Goal: Transaction & Acquisition: Purchase product/service

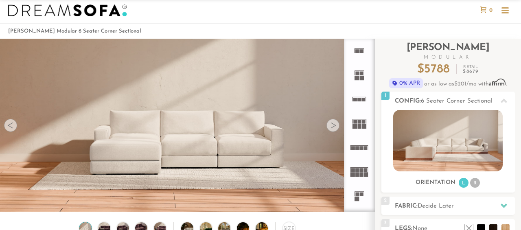
scroll to position [19, 0]
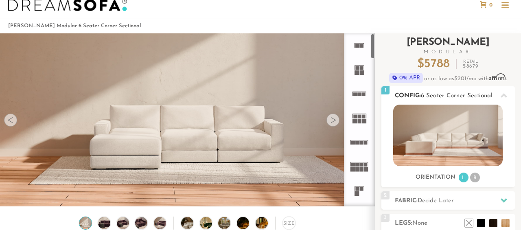
click at [453, 152] on img at bounding box center [447, 135] width 109 height 61
click at [464, 177] on li "L" at bounding box center [464, 178] width 10 height 10
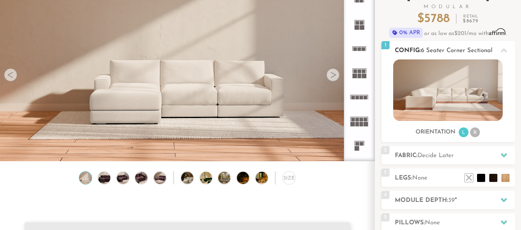
scroll to position [66, 0]
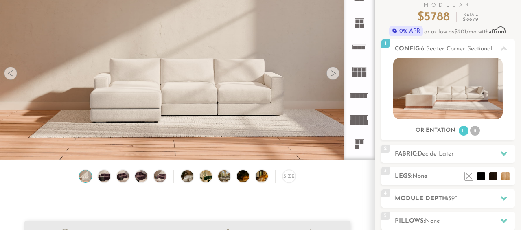
click at [114, 177] on div "Size" at bounding box center [187, 178] width 374 height 17
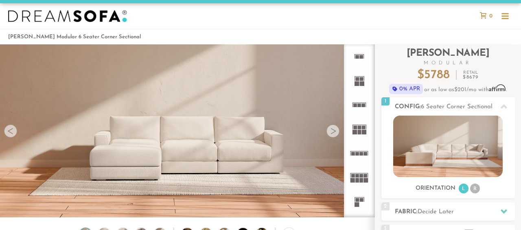
scroll to position [7, 0]
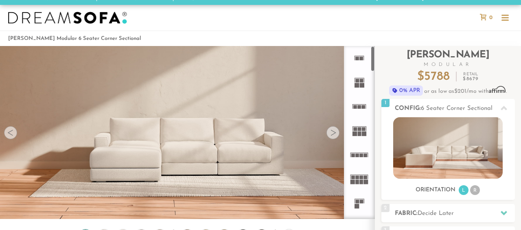
click at [359, 109] on icon at bounding box center [359, 106] width 24 height 24
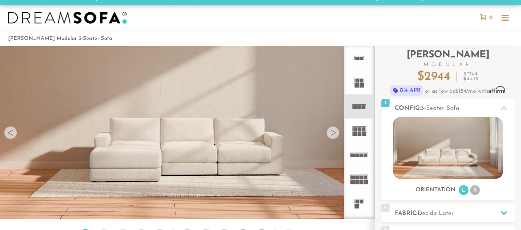
click at [358, 130] on icon at bounding box center [359, 130] width 24 height 24
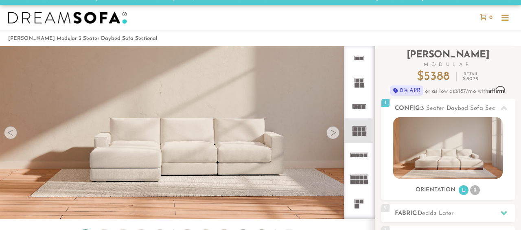
click at [360, 151] on icon at bounding box center [359, 155] width 24 height 24
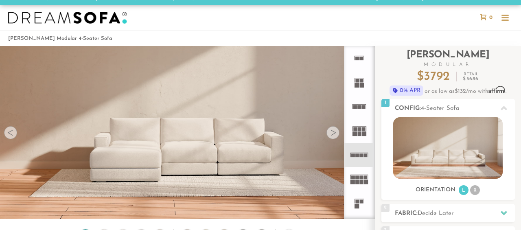
click at [360, 173] on icon at bounding box center [359, 179] width 24 height 24
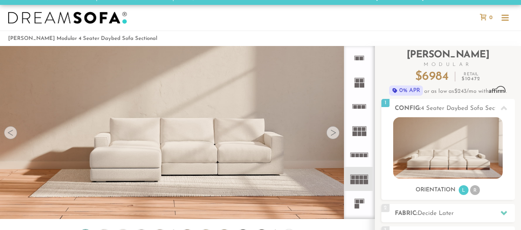
click at [360, 200] on rect at bounding box center [362, 202] width 4 height 4
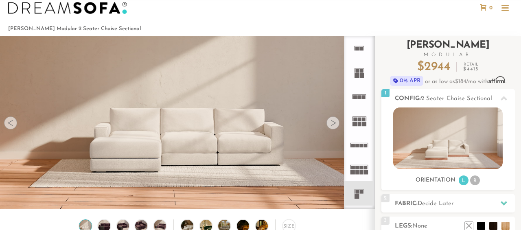
scroll to position [16, 0]
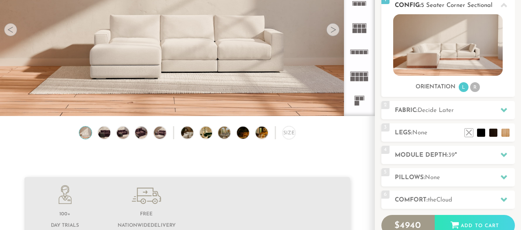
scroll to position [110, 0]
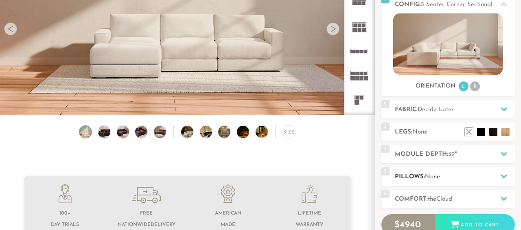
click at [429, 175] on span "None" at bounding box center [432, 177] width 15 height 6
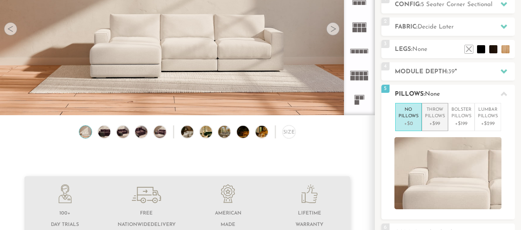
click at [440, 120] on p "+$99" at bounding box center [435, 123] width 20 height 7
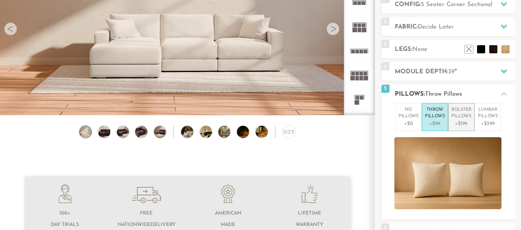
click at [453, 120] on p "+$199" at bounding box center [461, 123] width 20 height 7
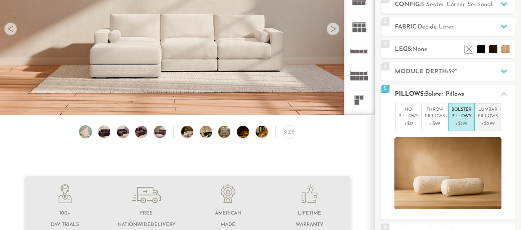
click at [475, 115] on li "Lumbar Pillows +$299" at bounding box center [488, 117] width 26 height 28
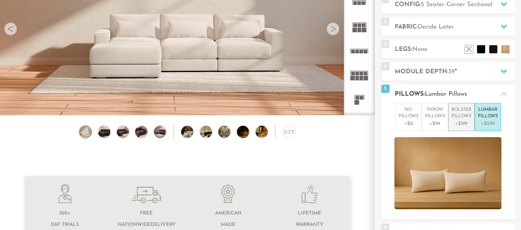
click at [451, 118] on p "Bolster Pillows" at bounding box center [461, 113] width 20 height 13
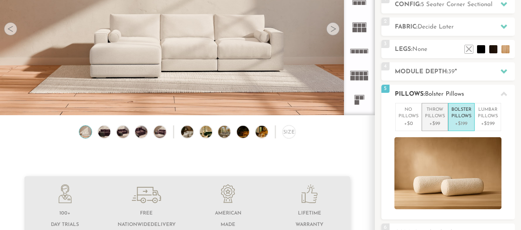
click at [442, 119] on p "Throw Pillows" at bounding box center [435, 113] width 20 height 13
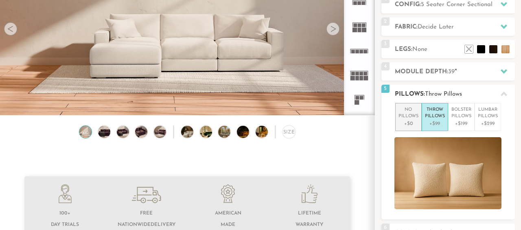
click at [415, 120] on p "+$0" at bounding box center [408, 123] width 20 height 7
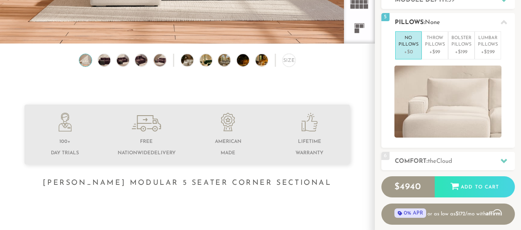
scroll to position [183, 0]
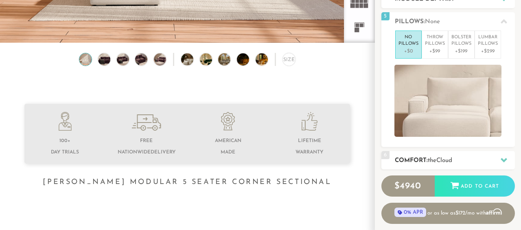
click at [422, 157] on h2 "Comfort: the Cloud" at bounding box center [455, 160] width 120 height 9
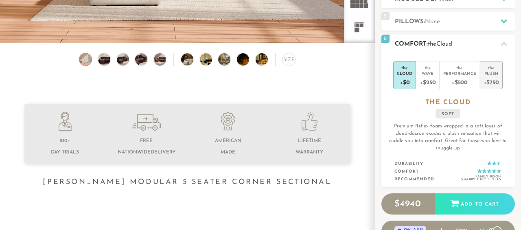
click at [490, 81] on div "+$750" at bounding box center [491, 82] width 15 height 12
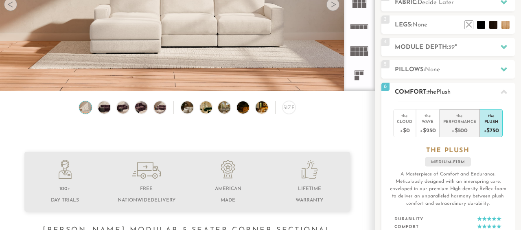
scroll to position [135, 0]
click at [464, 123] on div "Performance" at bounding box center [459, 121] width 33 height 6
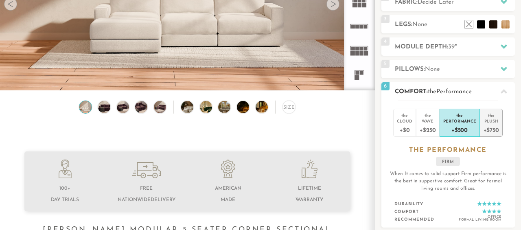
click at [493, 127] on div "+$750" at bounding box center [491, 130] width 15 height 12
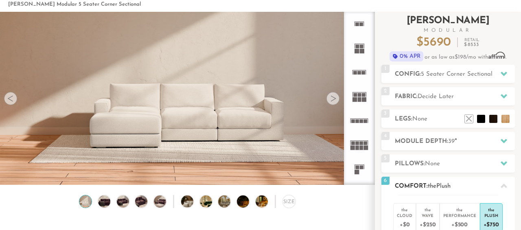
scroll to position [40, 0]
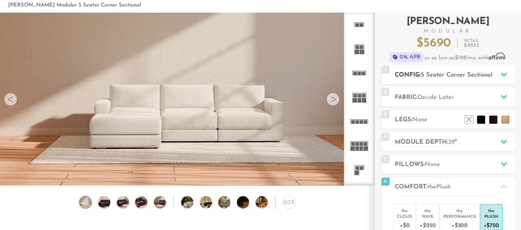
click at [460, 70] on h2 "Config: 5 Seater Corner Sectional" at bounding box center [455, 74] width 120 height 9
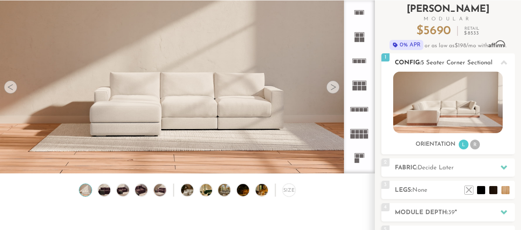
scroll to position [53, 0]
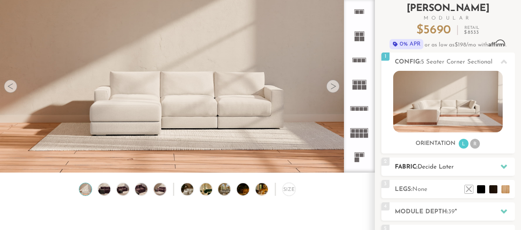
click at [441, 160] on div "2 Fabric: Decide Later" at bounding box center [448, 167] width 134 height 18
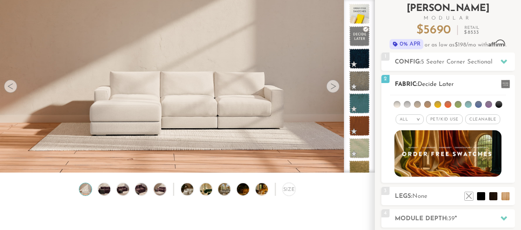
click at [398, 106] on li at bounding box center [397, 104] width 7 height 7
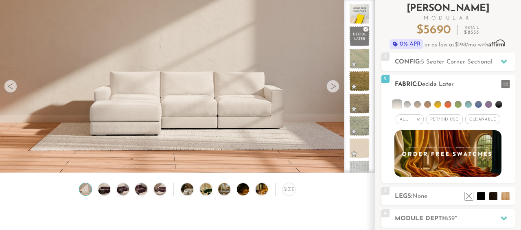
click at [405, 106] on li at bounding box center [407, 104] width 7 height 7
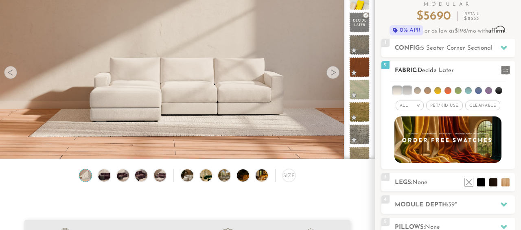
scroll to position [40, 0]
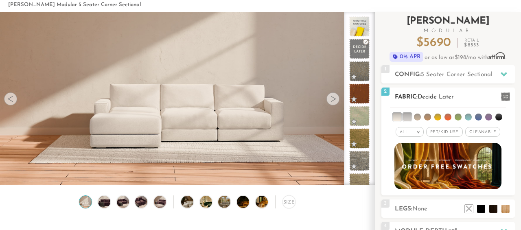
click at [401, 115] on li at bounding box center [397, 117] width 8 height 8
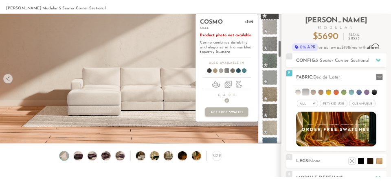
scroll to position [291, 0]
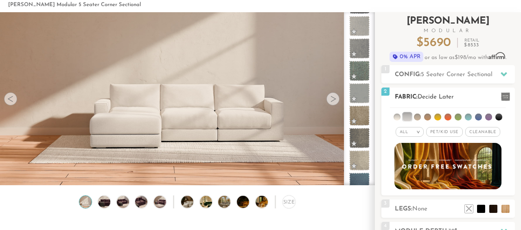
click at [414, 133] on div "All >" at bounding box center [410, 132] width 28 height 10
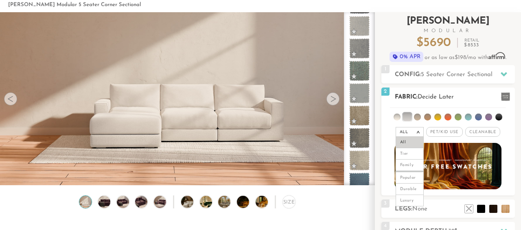
click at [412, 103] on div "2 Fabric: Decide Later" at bounding box center [448, 97] width 134 height 18
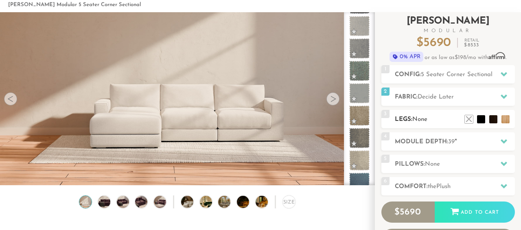
click at [450, 122] on h2 "Legs: None" at bounding box center [455, 119] width 120 height 9
click at [478, 120] on li at bounding box center [469, 107] width 33 height 33
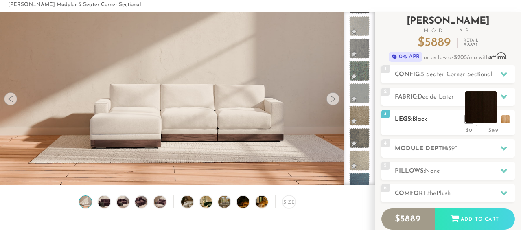
click at [493, 121] on li at bounding box center [481, 107] width 33 height 33
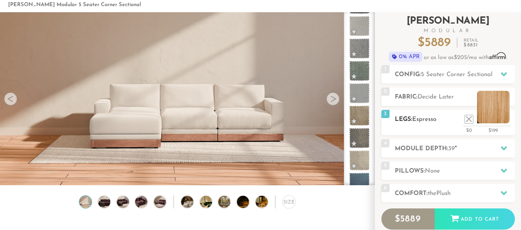
click at [503, 122] on li at bounding box center [493, 107] width 33 height 33
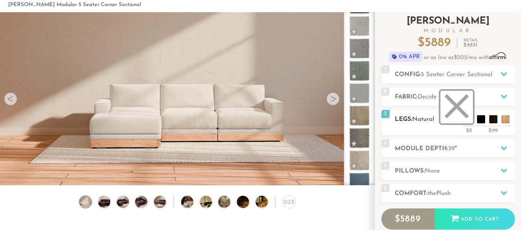
click at [466, 120] on li at bounding box center [456, 107] width 33 height 33
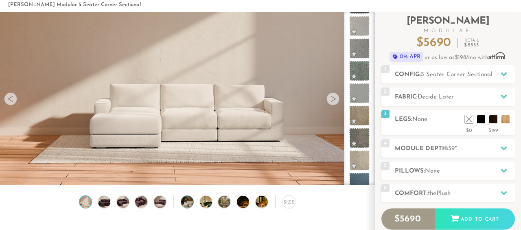
click at [189, 203] on img at bounding box center [192, 202] width 22 height 12
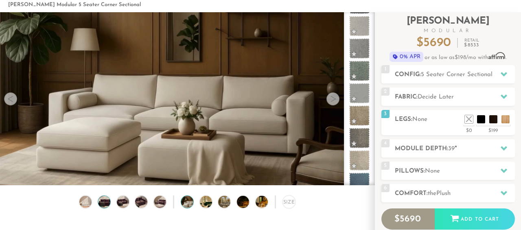
click at [107, 205] on img at bounding box center [104, 202] width 15 height 12
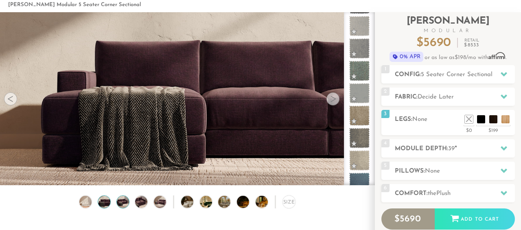
click at [118, 203] on img at bounding box center [123, 202] width 15 height 12
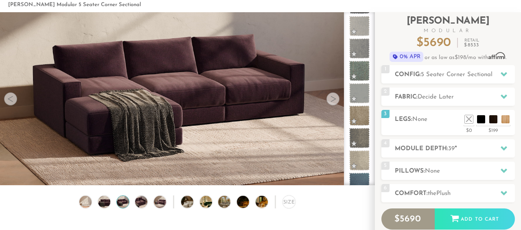
click at [131, 198] on div "Size" at bounding box center [187, 203] width 374 height 17
click at [139, 202] on img at bounding box center [141, 202] width 15 height 12
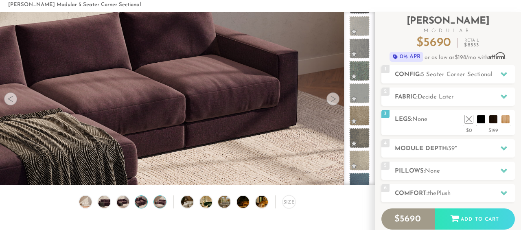
click at [156, 198] on img at bounding box center [160, 202] width 15 height 12
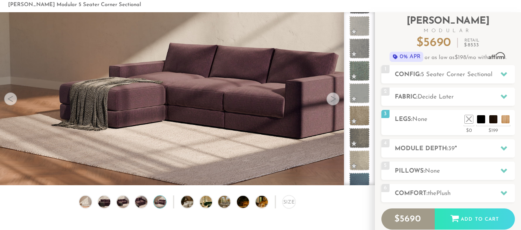
click at [216, 151] on video at bounding box center [187, 75] width 374 height 187
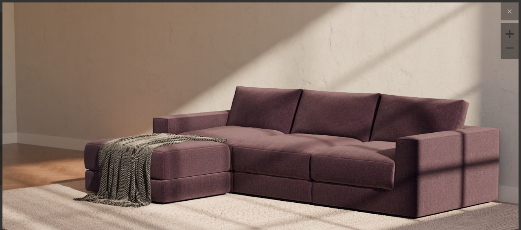
click at [471, 126] on img at bounding box center [260, 88] width 516 height 172
click at [514, 11] on icon at bounding box center [510, 12] width 10 height 10
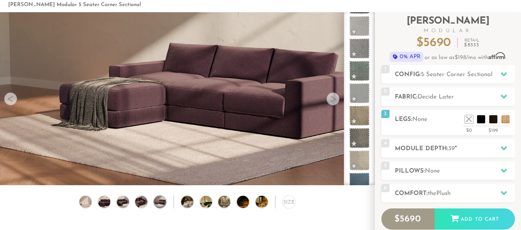
click at [332, 101] on div at bounding box center [332, 98] width 13 height 13
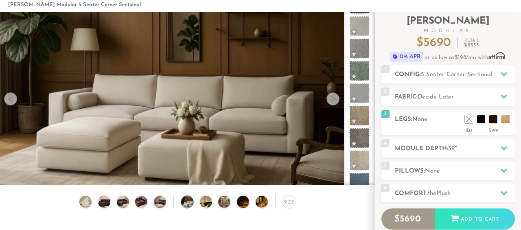
click at [332, 101] on div at bounding box center [332, 98] width 13 height 13
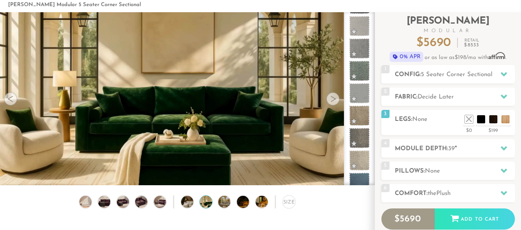
click at [332, 101] on div at bounding box center [332, 98] width 13 height 13
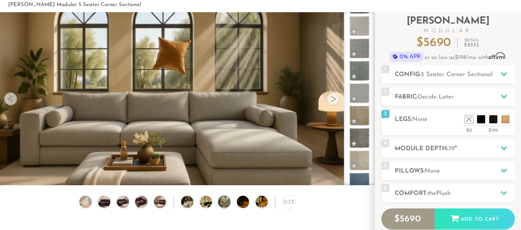
click at [15, 103] on video at bounding box center [187, 87] width 374 height 211
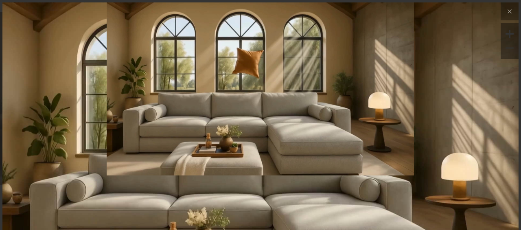
click at [61, 115] on img at bounding box center [260, 88] width 516 height 172
click at [512, 18] on button at bounding box center [510, 11] width 18 height 18
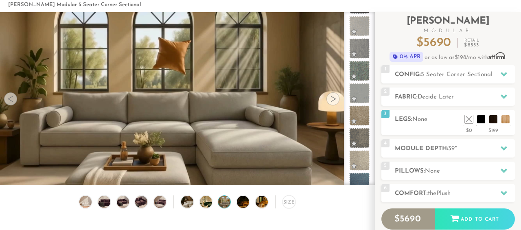
click at [10, 97] on div at bounding box center [10, 98] width 13 height 13
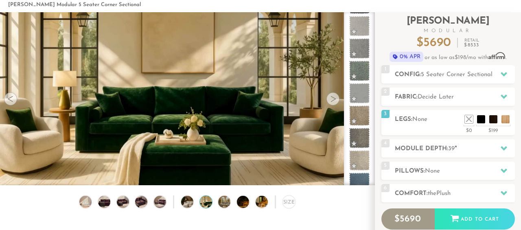
click at [337, 97] on div at bounding box center [332, 98] width 13 height 13
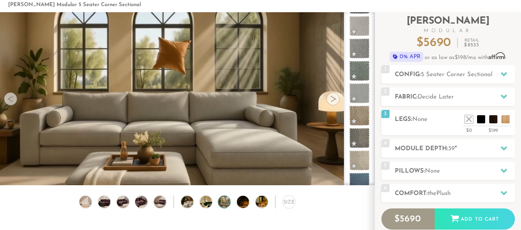
click at [337, 97] on div at bounding box center [332, 98] width 13 height 13
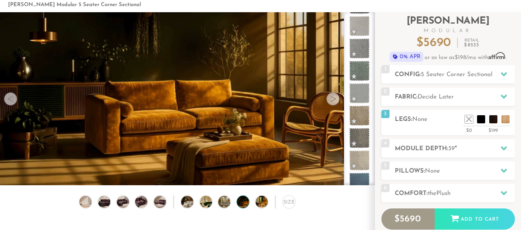
click at [337, 97] on div at bounding box center [332, 98] width 13 height 13
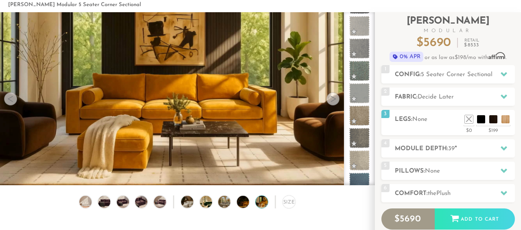
click at [333, 98] on div at bounding box center [332, 98] width 13 height 13
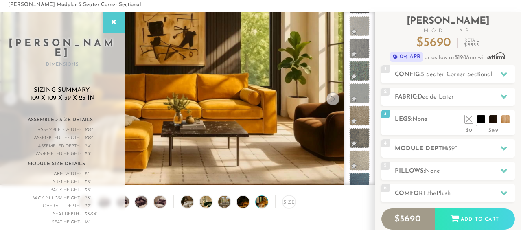
click at [333, 98] on div at bounding box center [332, 98] width 13 height 13
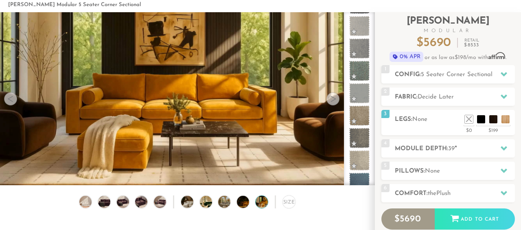
click at [333, 98] on div at bounding box center [332, 98] width 13 height 13
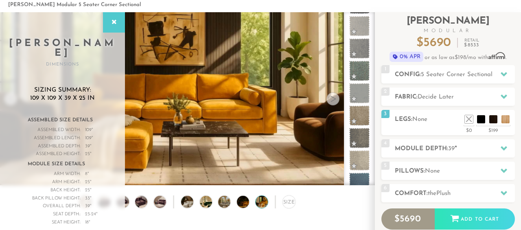
click at [333, 98] on div at bounding box center [332, 98] width 13 height 13
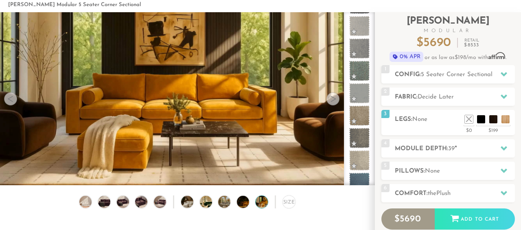
click at [333, 98] on div at bounding box center [332, 98] width 13 height 13
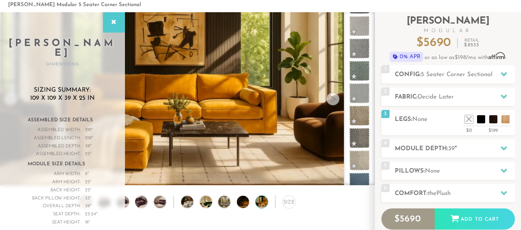
click at [332, 98] on div at bounding box center [332, 98] width 13 height 13
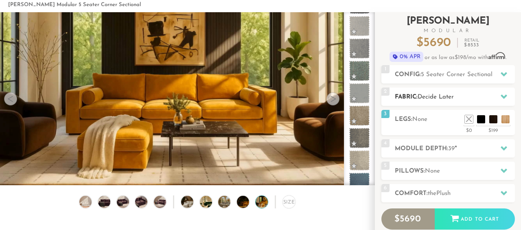
click at [457, 100] on h2 "Fabric: Decide Later" at bounding box center [455, 96] width 120 height 9
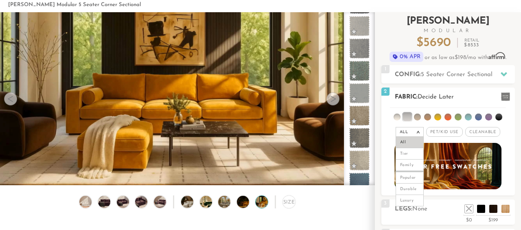
click at [467, 131] on span "Cleanable x" at bounding box center [482, 132] width 35 height 10
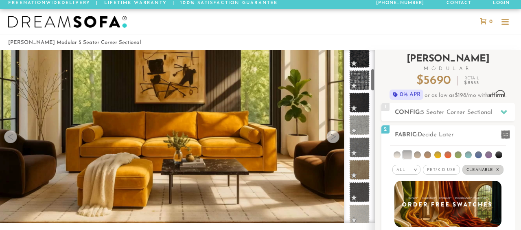
scroll to position [0, 0]
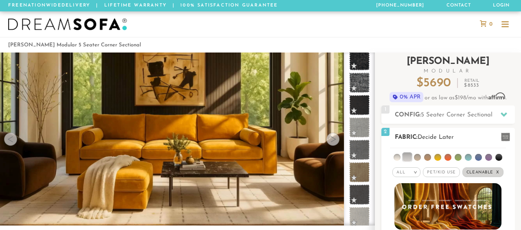
click at [489, 172] on span "Cleanable x" at bounding box center [482, 172] width 41 height 10
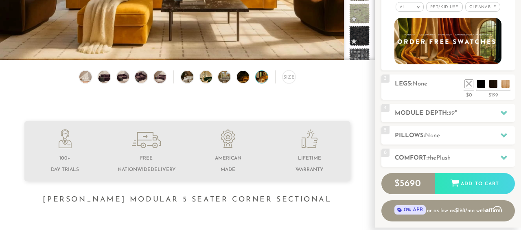
scroll to position [168, 0]
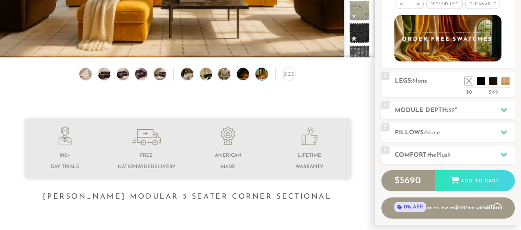
click at [489, 118] on div "Introducing [PERSON_NAME] Modular $ 5690 Retail $ 8533 $ 5690 Retail $ 8533 0% …" at bounding box center [448, 51] width 134 height 334
click at [499, 112] on div at bounding box center [503, 110] width 17 height 17
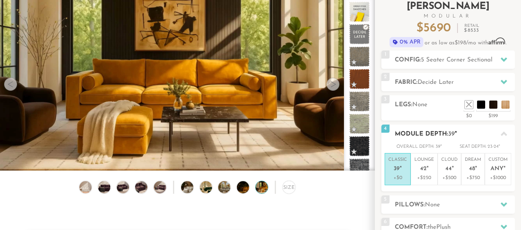
scroll to position [0, 0]
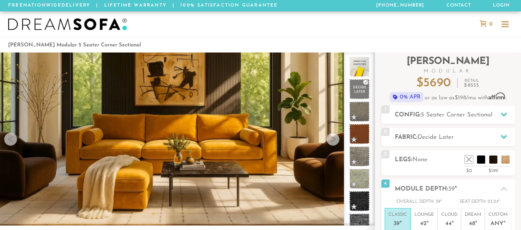
click at [501, 26] on div at bounding box center [504, 24] width 15 height 15
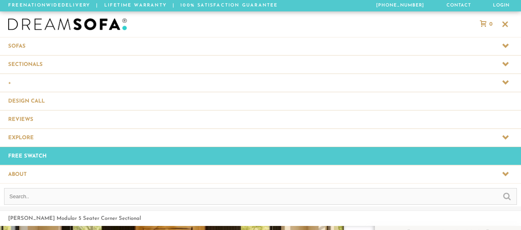
click at [502, 138] on icon at bounding box center [505, 137] width 7 height 7
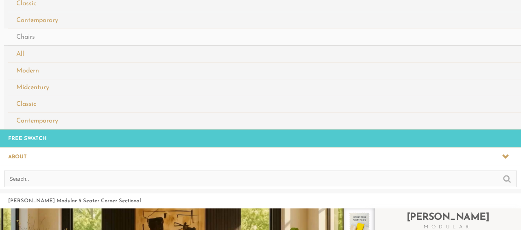
scroll to position [374, 0]
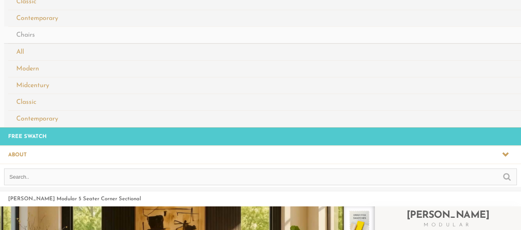
click at [501, 149] on span at bounding box center [260, 155] width 521 height 18
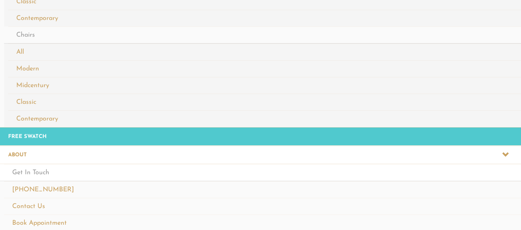
scroll to position [0, 0]
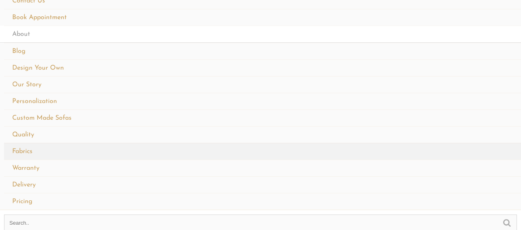
click at [40, 147] on link "Fabrics" at bounding box center [262, 151] width 517 height 17
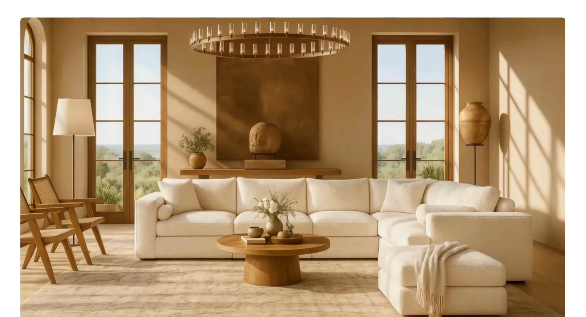
scroll to position [8947, 586]
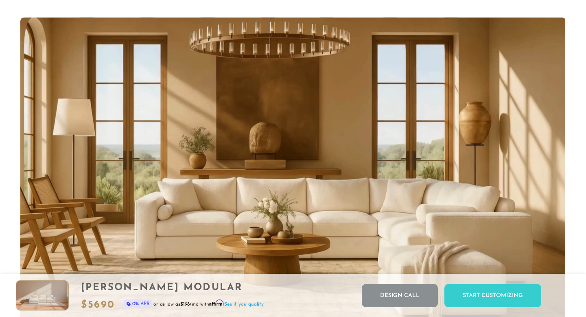
click at [521, 48] on video "Your browser does not support HTML5 video." at bounding box center [292, 171] width 545 height 306
click at [521, 198] on div "1 STYLE IT™ DreamStyle.™ Pick Your Style . [PERSON_NAME] or Skye — Two Icons, Y…" at bounding box center [292, 182] width 529 height 147
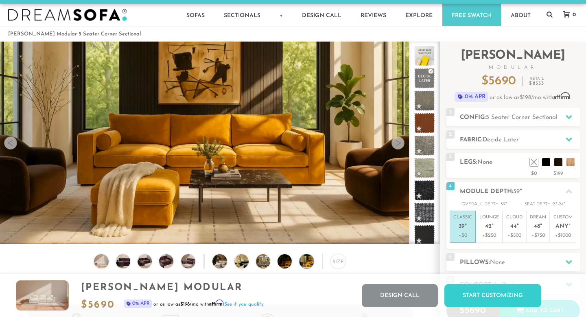
scroll to position [8, 0]
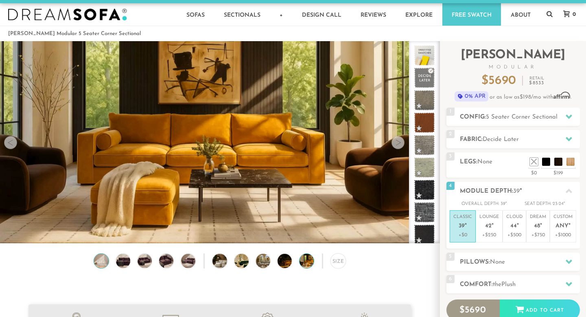
click at [99, 230] on img at bounding box center [101, 261] width 17 height 14
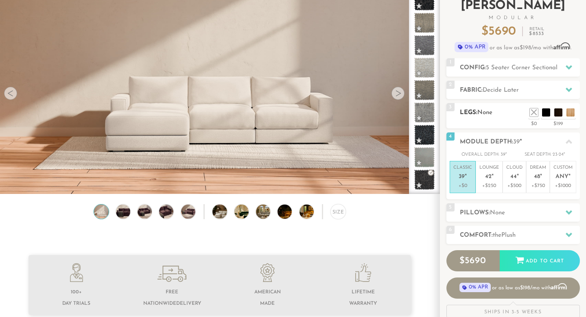
scroll to position [59, 0]
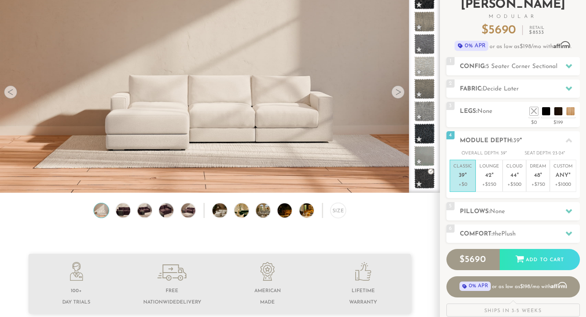
click at [521, 97] on div "Introducing [PERSON_NAME] Modular $ 5690 Retail $ 8533 $ 5690 Retail $ 8533 0% …" at bounding box center [514, 154] width 134 height 326
click at [521, 85] on h2 "Fabric: Decide Later" at bounding box center [520, 88] width 120 height 9
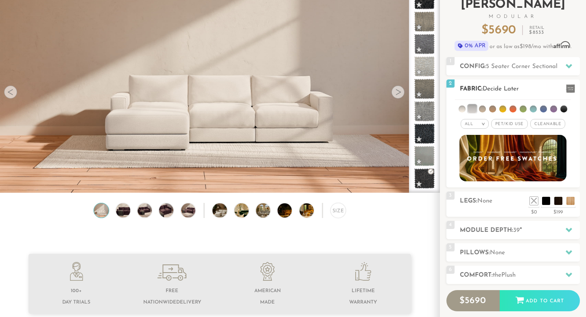
click at [486, 121] on div "All >" at bounding box center [475, 124] width 28 height 10
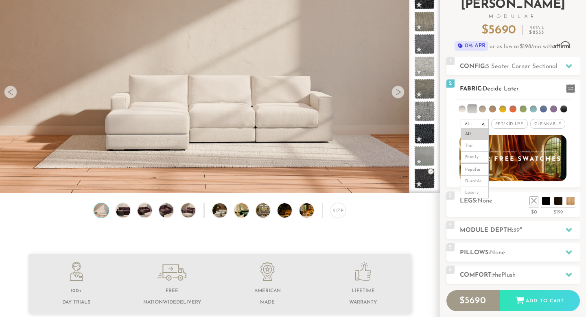
click at [475, 167] on li "Popular" at bounding box center [475, 169] width 28 height 13
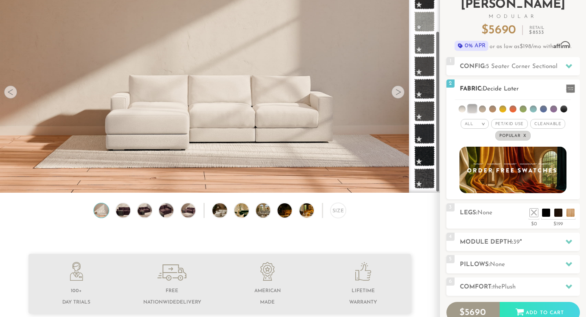
click at [521, 130] on div "All > All Tier Family Popular Durable Luxury Pet/Kid Use x Cleanable x Popular …" at bounding box center [514, 130] width 134 height 24
click at [521, 125] on span "Cleanable x" at bounding box center [547, 124] width 35 height 10
click at [521, 120] on span "Cleanable x" at bounding box center [548, 124] width 41 height 10
click at [521, 123] on span "Cleanable x" at bounding box center [547, 124] width 35 height 10
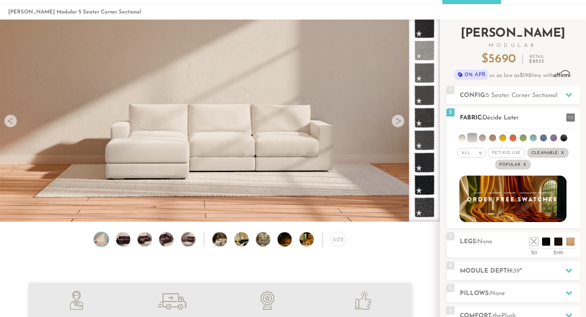
scroll to position [15, 0]
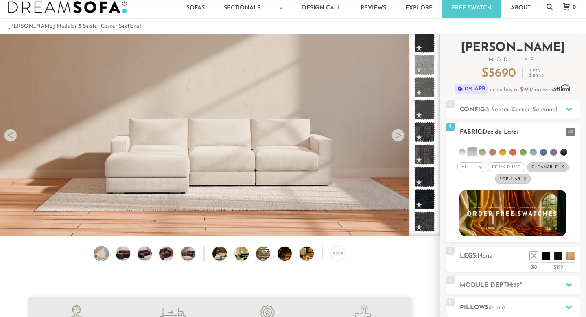
click at [484, 149] on li at bounding box center [482, 152] width 7 height 7
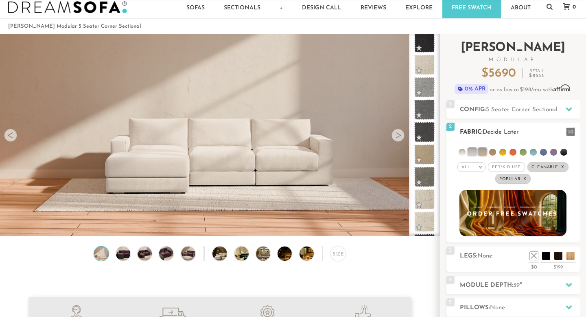
click at [492, 151] on li at bounding box center [492, 152] width 7 height 7
click at [472, 152] on li at bounding box center [472, 152] width 8 height 8
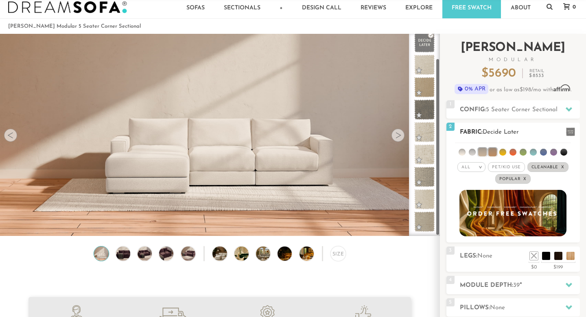
click at [480, 153] on li at bounding box center [482, 152] width 8 height 8
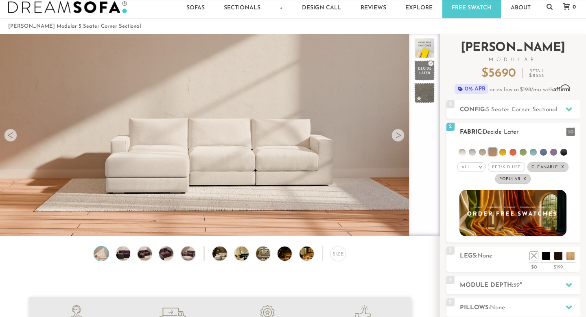
scroll to position [0, 0]
click at [490, 151] on li at bounding box center [492, 152] width 8 height 8
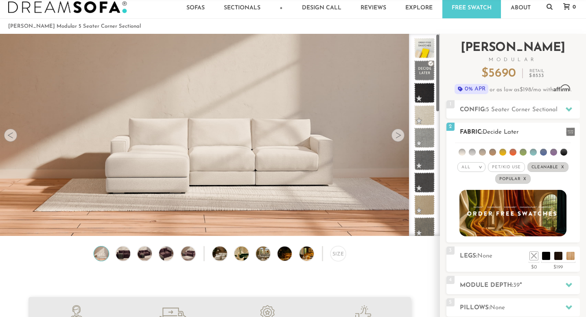
click at [466, 151] on li at bounding box center [462, 152] width 7 height 7
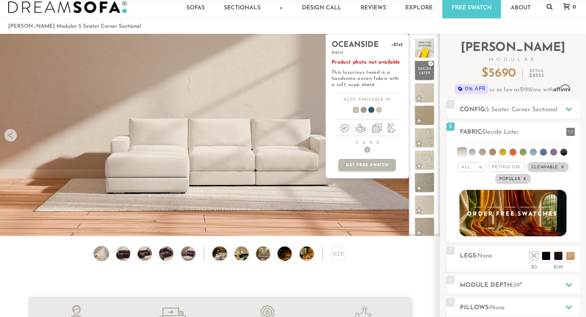
click at [357, 110] on span at bounding box center [352, 111] width 31 height 30
click at [360, 110] on ul at bounding box center [367, 112] width 83 height 12
click at [370, 112] on span at bounding box center [367, 111] width 31 height 30
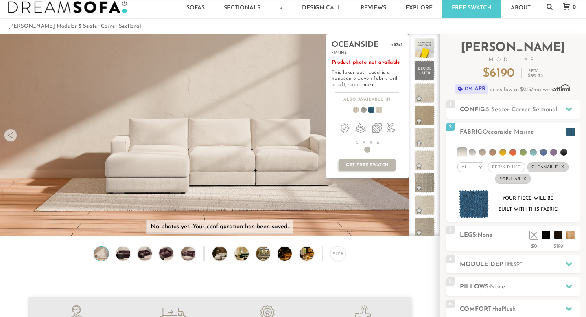
click at [380, 112] on span at bounding box center [375, 111] width 31 height 30
click at [354, 110] on span at bounding box center [352, 111] width 31 height 30
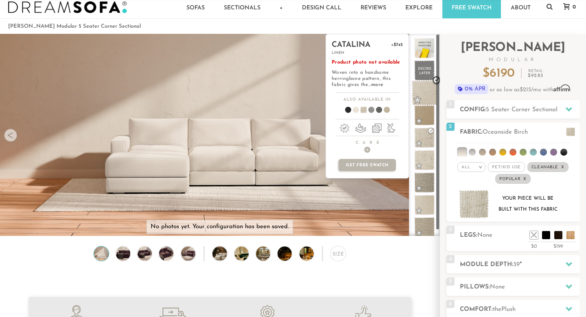
click at [426, 99] on span at bounding box center [425, 93] width 26 height 26
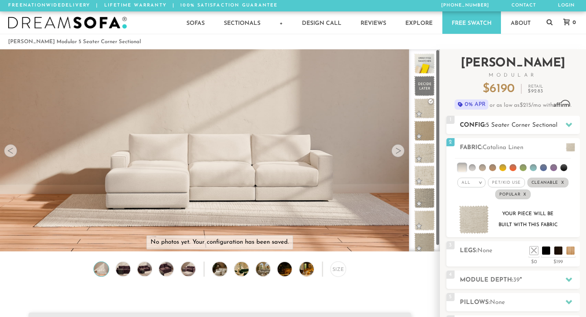
click at [512, 127] on span "5 Seater Corner Sectional" at bounding box center [522, 125] width 72 height 6
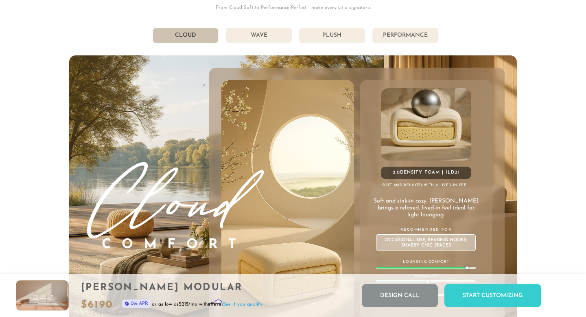
scroll to position [4344, 0]
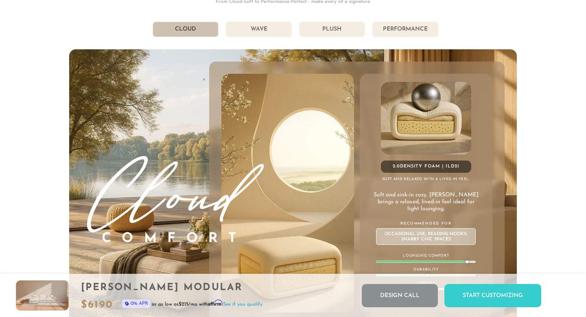
click at [341, 37] on div "Get Comfortable: DreamComfort Choose Your Comfort, Own Your Bliss. From Cloud-S…" at bounding box center [293, 145] width 448 height 383
click at [336, 25] on li "Plush" at bounding box center [332, 29] width 66 height 15
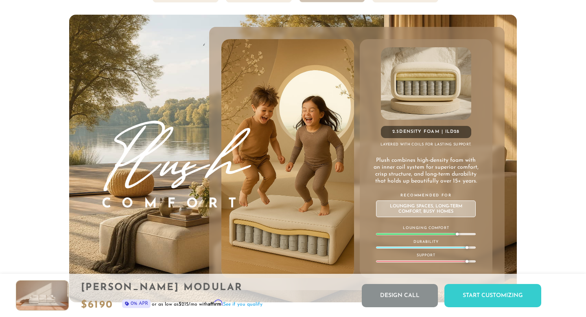
scroll to position [4363, 0]
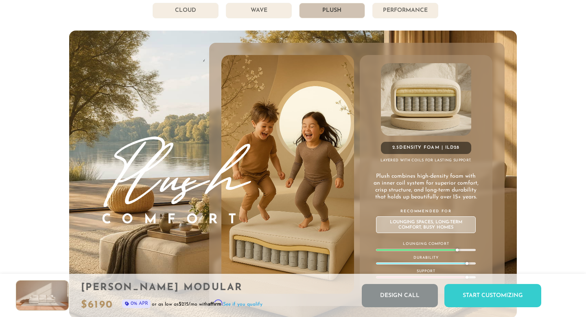
click at [196, 16] on li "Cloud" at bounding box center [186, 10] width 66 height 15
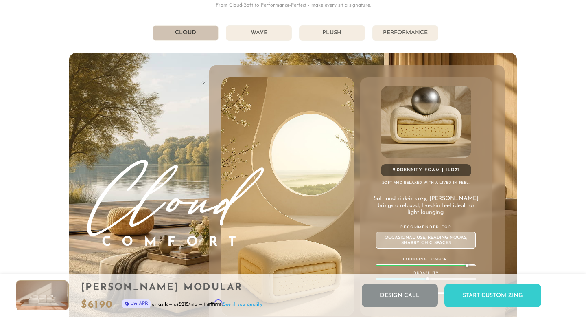
scroll to position [4330, 0]
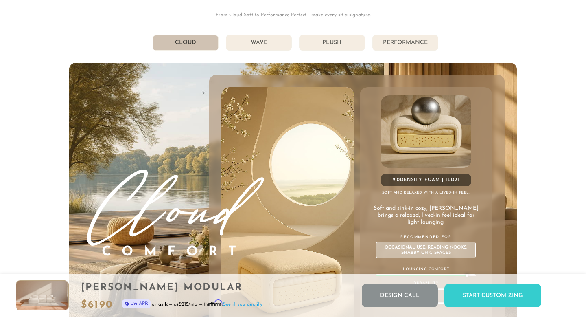
click at [267, 48] on li "Wave" at bounding box center [259, 42] width 66 height 15
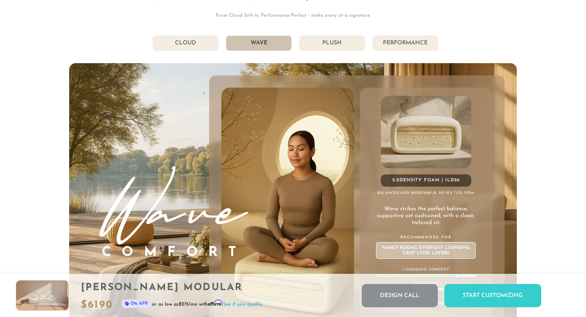
scroll to position [4327, 0]
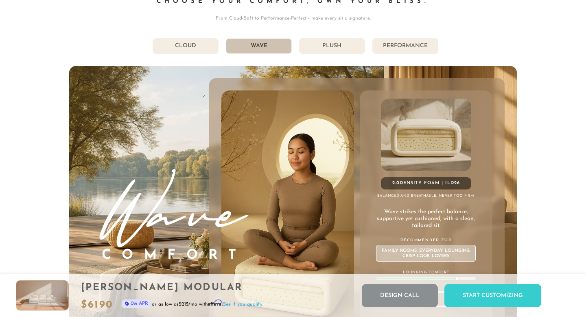
click at [190, 47] on li "Cloud" at bounding box center [186, 45] width 66 height 15
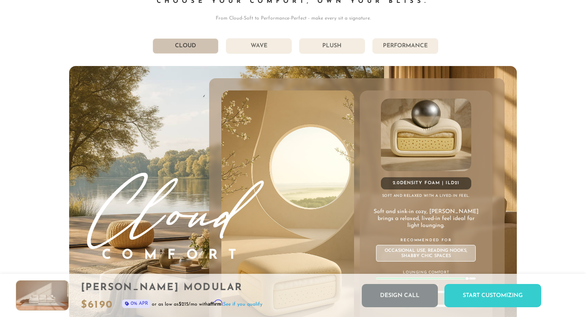
click at [237, 46] on li "Wave" at bounding box center [259, 45] width 66 height 15
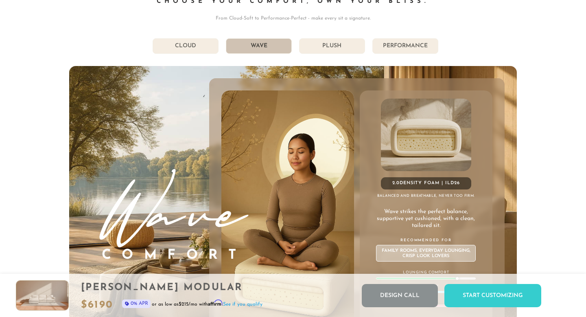
click at [315, 46] on li "Plush" at bounding box center [332, 45] width 66 height 15
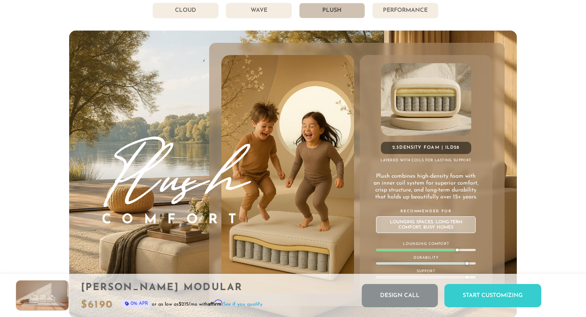
scroll to position [4339, 0]
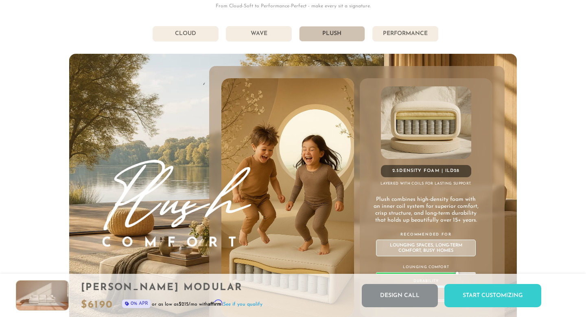
click at [392, 40] on li "Performance" at bounding box center [405, 33] width 66 height 15
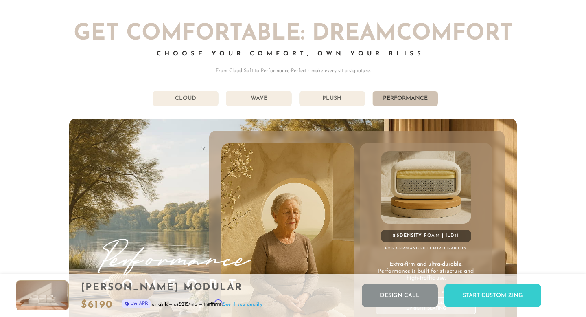
scroll to position [4255, 0]
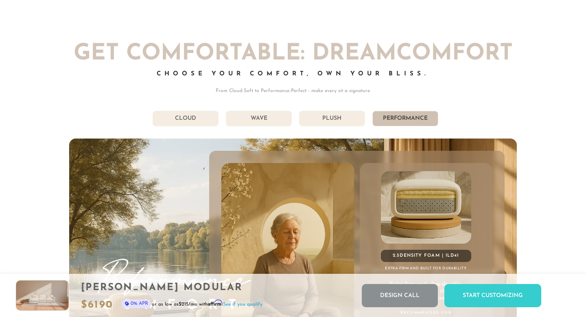
click at [354, 110] on div "Get Comfortable: DreamComfort Choose Your Comfort, Own Your Bliss. From Cloud-S…" at bounding box center [293, 234] width 448 height 383
click at [345, 120] on li "Plush" at bounding box center [332, 118] width 66 height 15
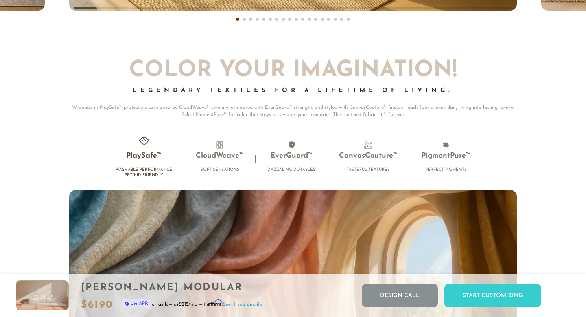
scroll to position [5084, 0]
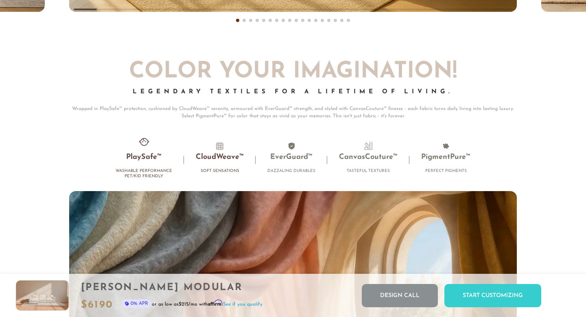
click at [232, 163] on li "CloudWeave™ Soft Sensations" at bounding box center [220, 160] width 72 height 36
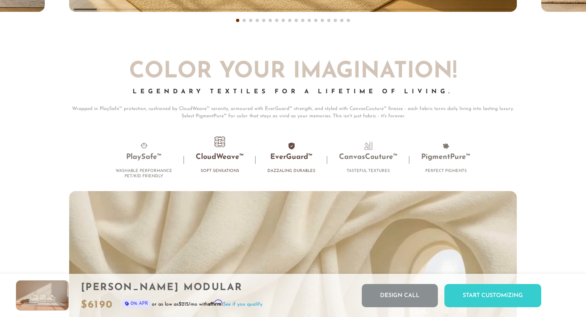
click at [276, 160] on h3 "EverGuard™" at bounding box center [291, 157] width 48 height 9
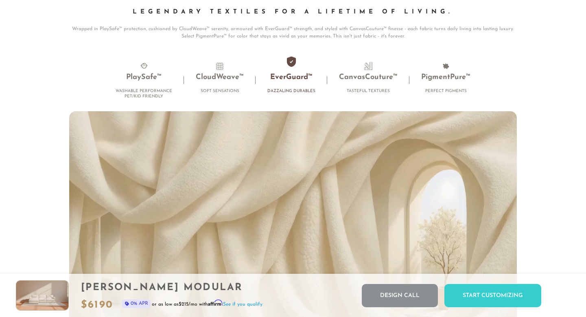
scroll to position [5147, 0]
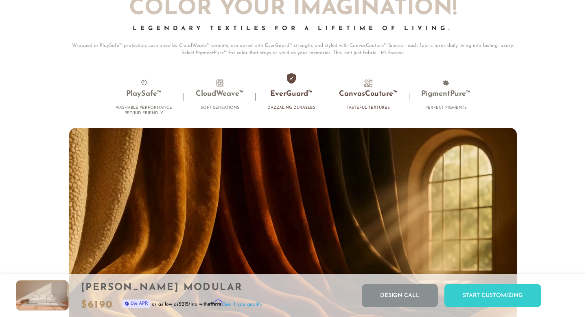
click at [374, 92] on h3 "CanvasCouture™" at bounding box center [368, 94] width 59 height 9
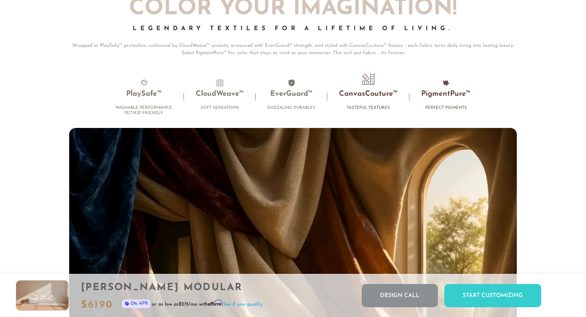
click at [432, 88] on li "PigmentPure™ Perfect Pigments" at bounding box center [445, 97] width 73 height 36
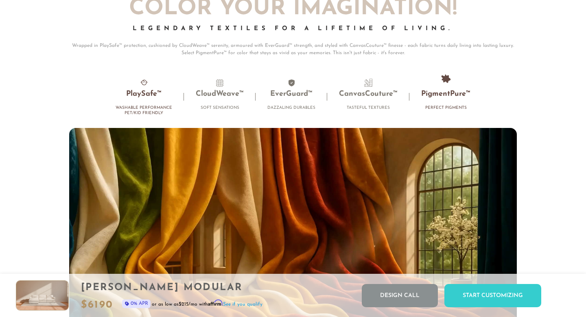
click at [156, 102] on li "PlaySafe™ Washable Performance Pet/Kid Friendly" at bounding box center [144, 99] width 80 height 41
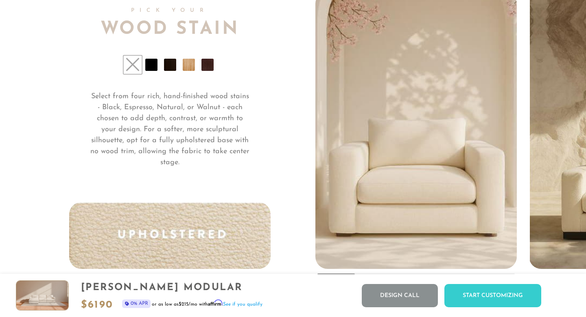
scroll to position [6004, 0]
click at [173, 64] on li at bounding box center [170, 64] width 12 height 12
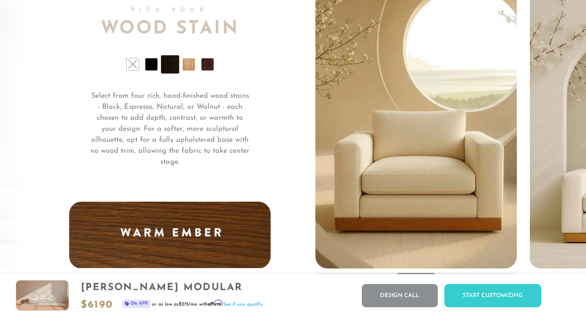
click at [185, 66] on li at bounding box center [189, 64] width 12 height 12
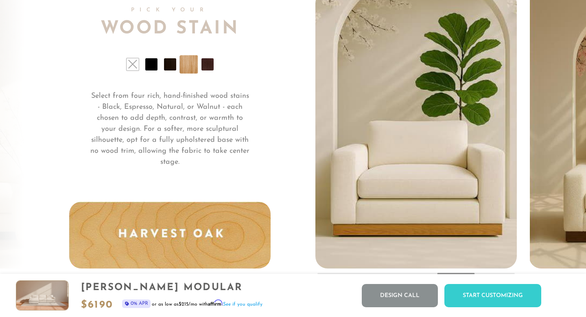
click at [203, 68] on li at bounding box center [207, 64] width 12 height 12
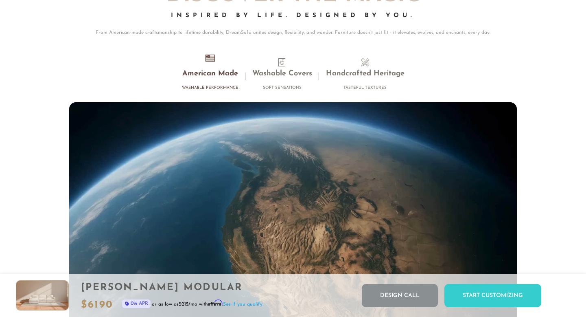
scroll to position [7141, 0]
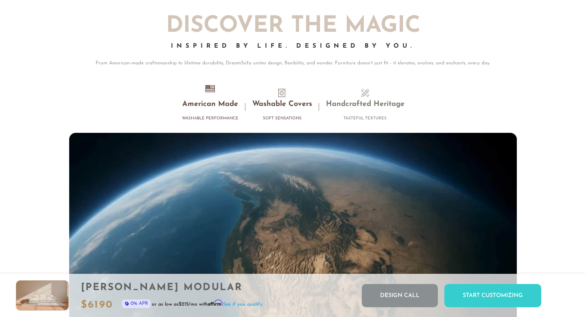
click at [282, 105] on h3 "Washable Covers" at bounding box center [282, 104] width 60 height 9
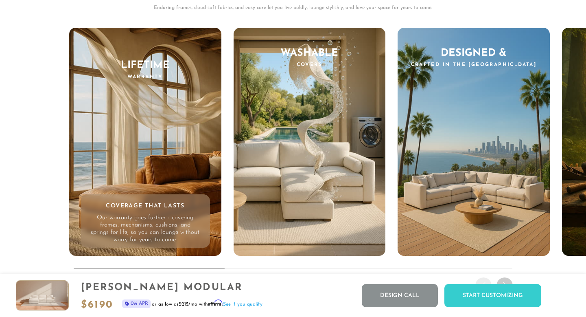
scroll to position [7625, 0]
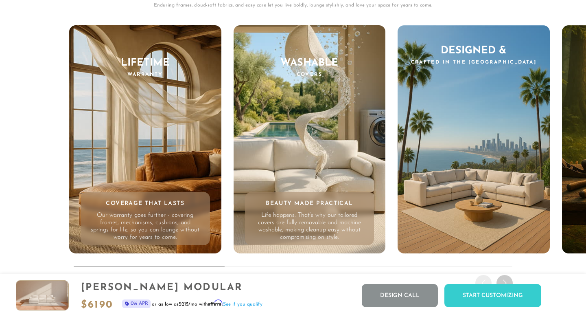
click at [311, 147] on div "Washable Covers Beauty Made Practical Life happens. That’s why our tailored cov…" at bounding box center [310, 139] width 152 height 228
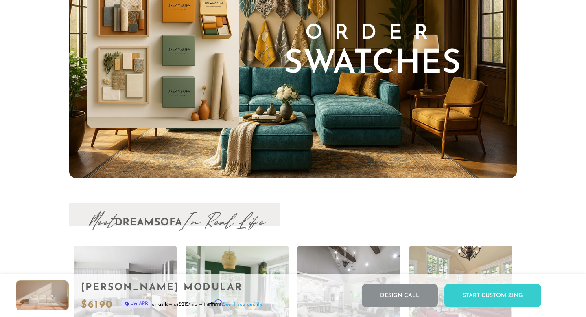
scroll to position [8040, 0]
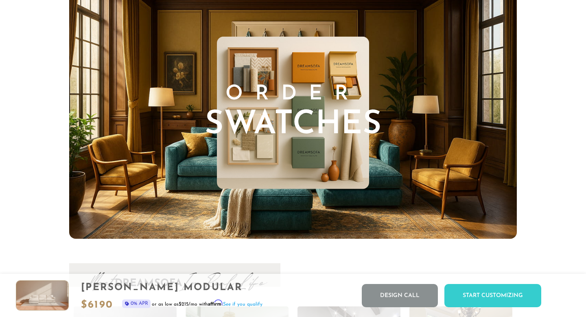
click at [227, 93] on h3 "Order Swatches" at bounding box center [293, 112] width 177 height 57
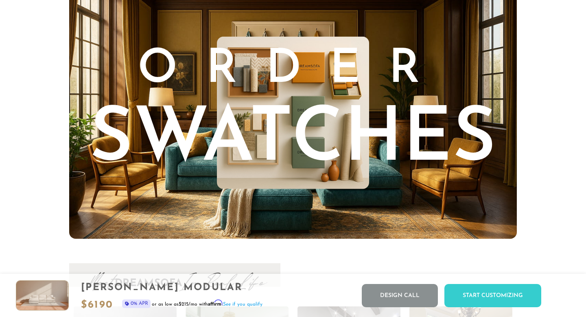
click at [264, 113] on span "Swatches" at bounding box center [293, 140] width 407 height 75
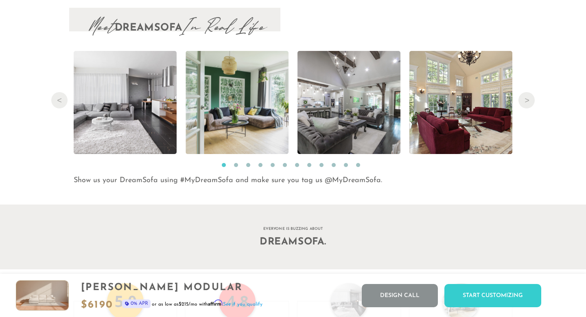
scroll to position [8297, 0]
